Goal: Navigation & Orientation: Find specific page/section

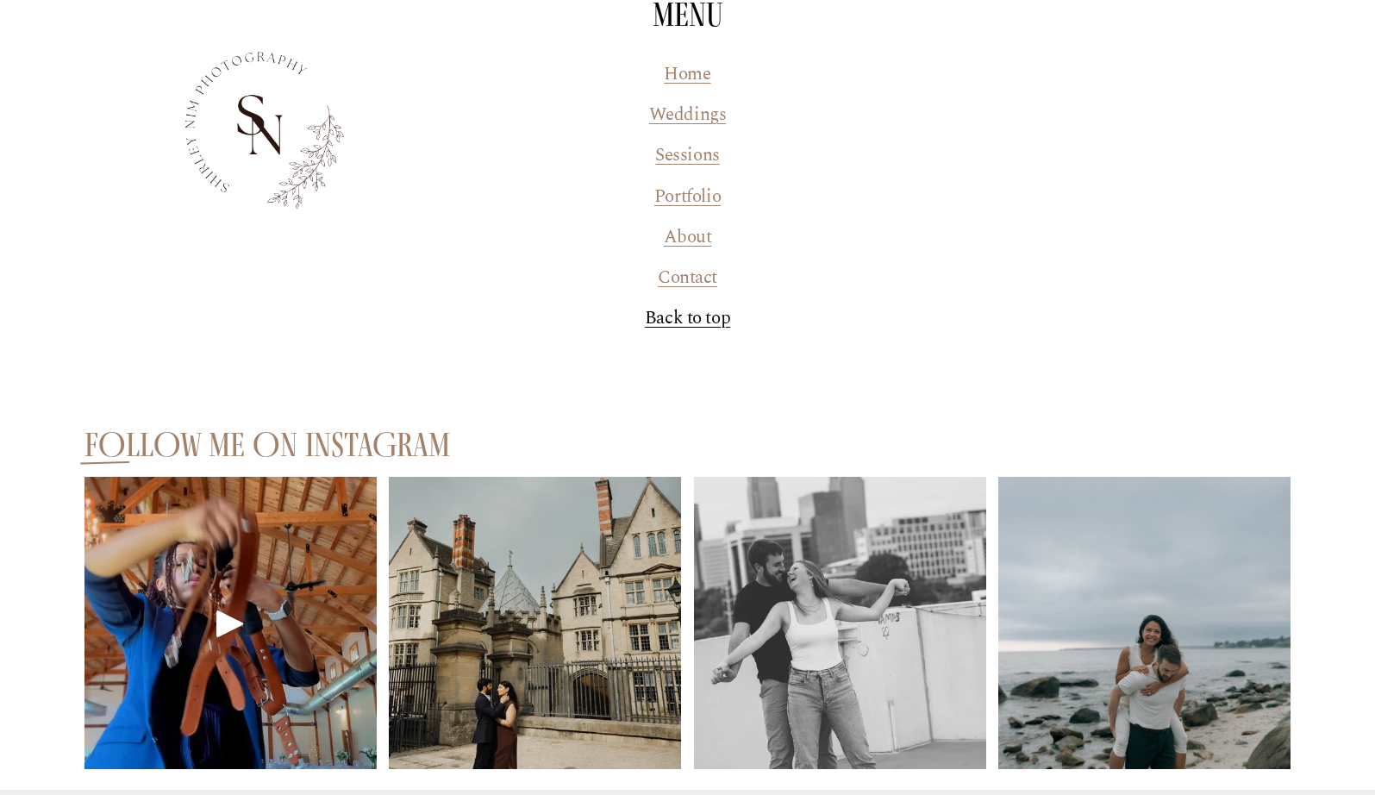
scroll to position [8298, 0]
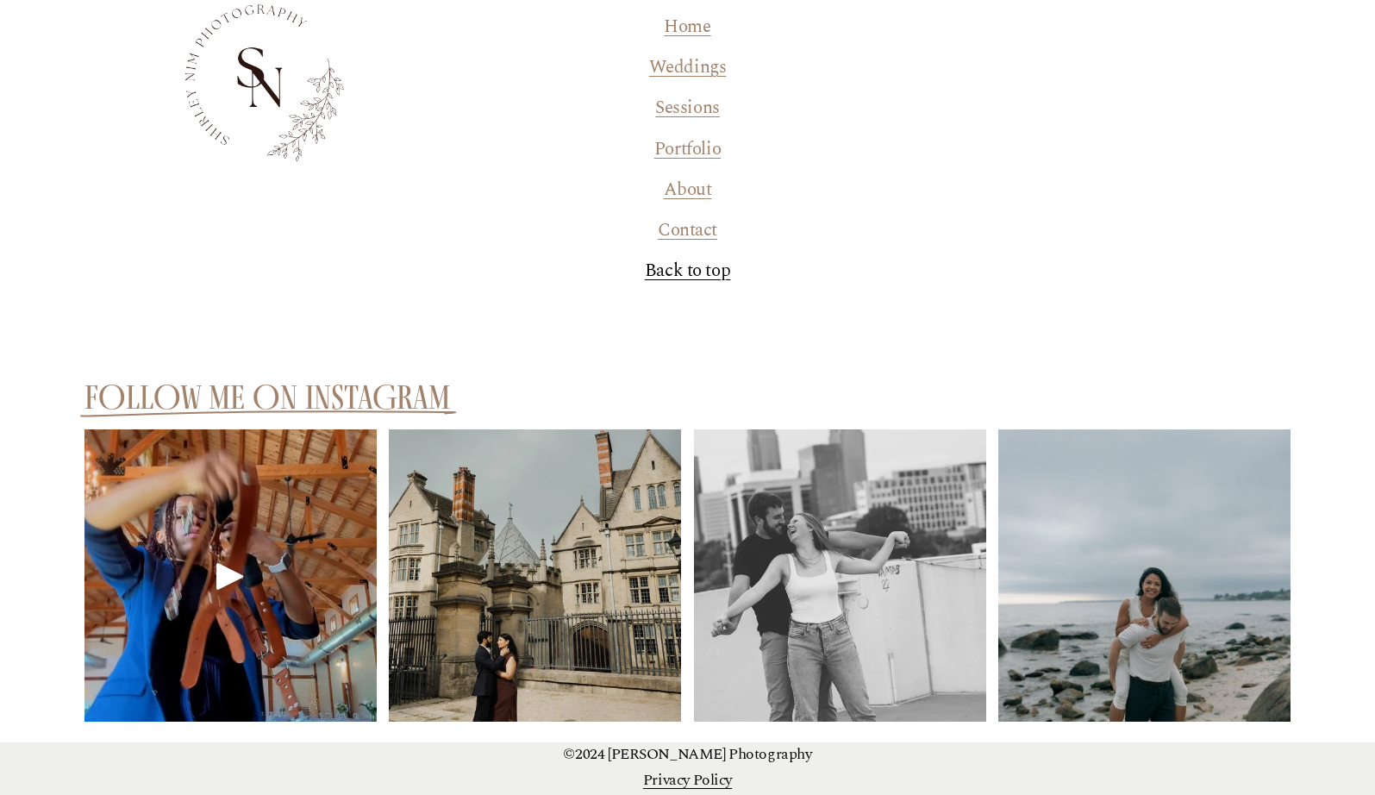
click at [696, 150] on link "Portfolio" at bounding box center [687, 149] width 66 height 27
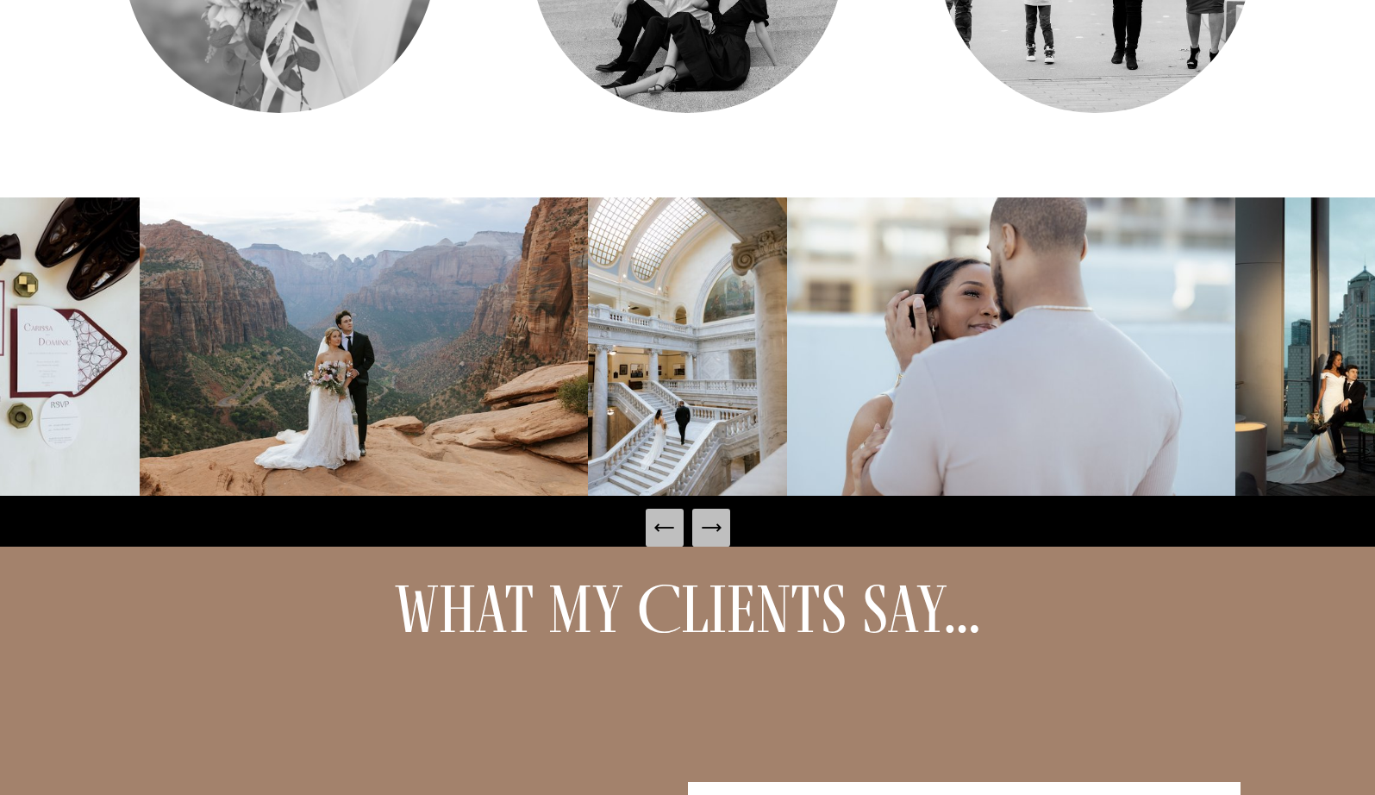
scroll to position [862, 0]
